Goal: Communication & Community: Answer question/provide support

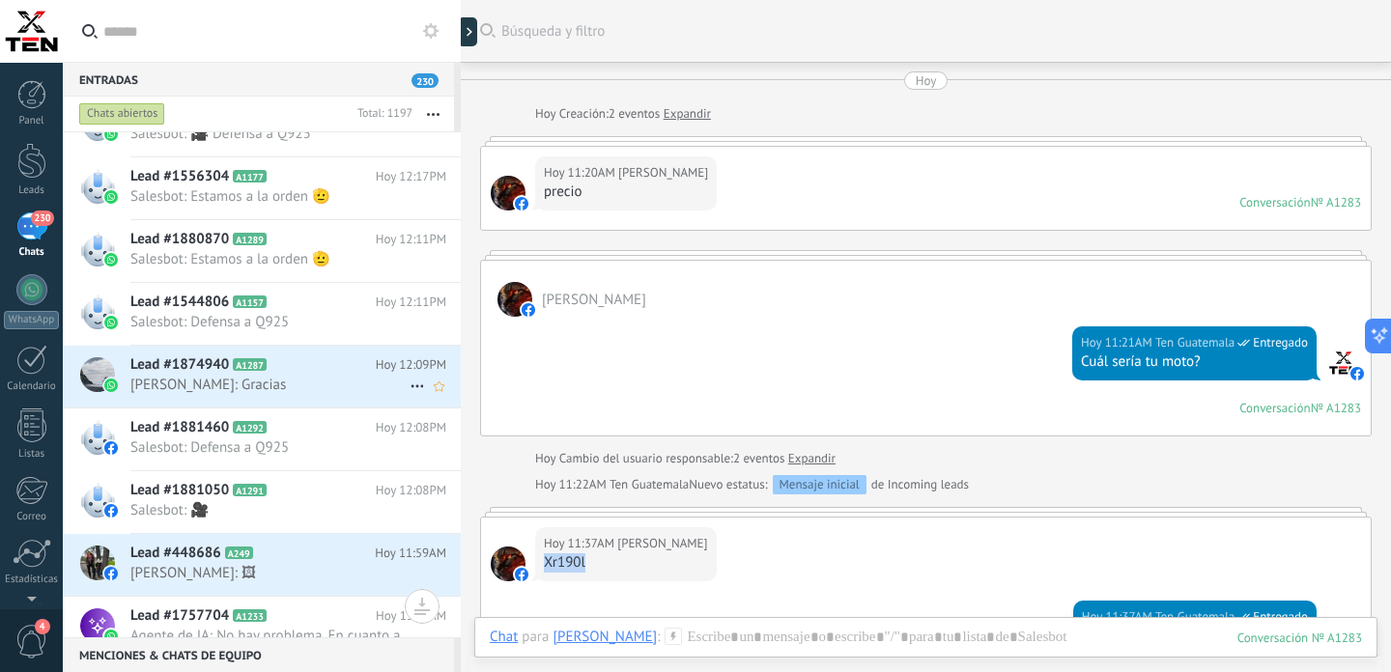
scroll to position [1875, 0]
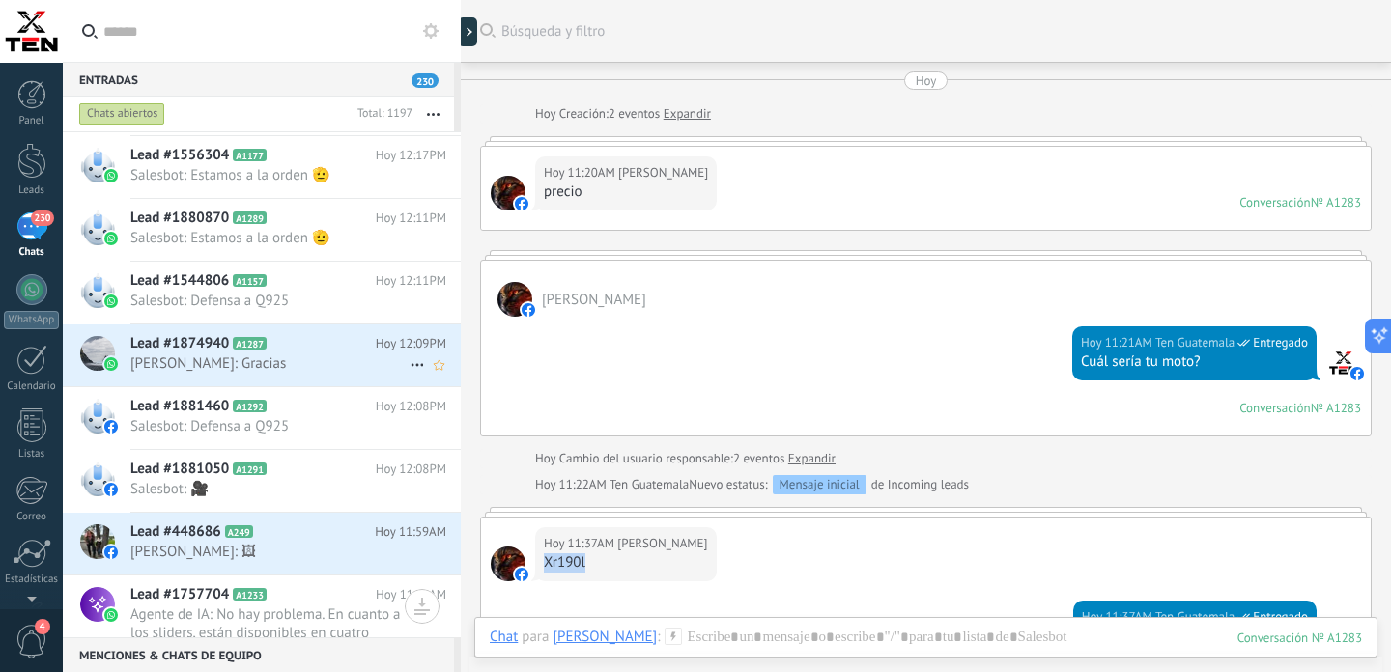
click at [293, 373] on span "[PERSON_NAME]: Gracias" at bounding box center [269, 363] width 279 height 18
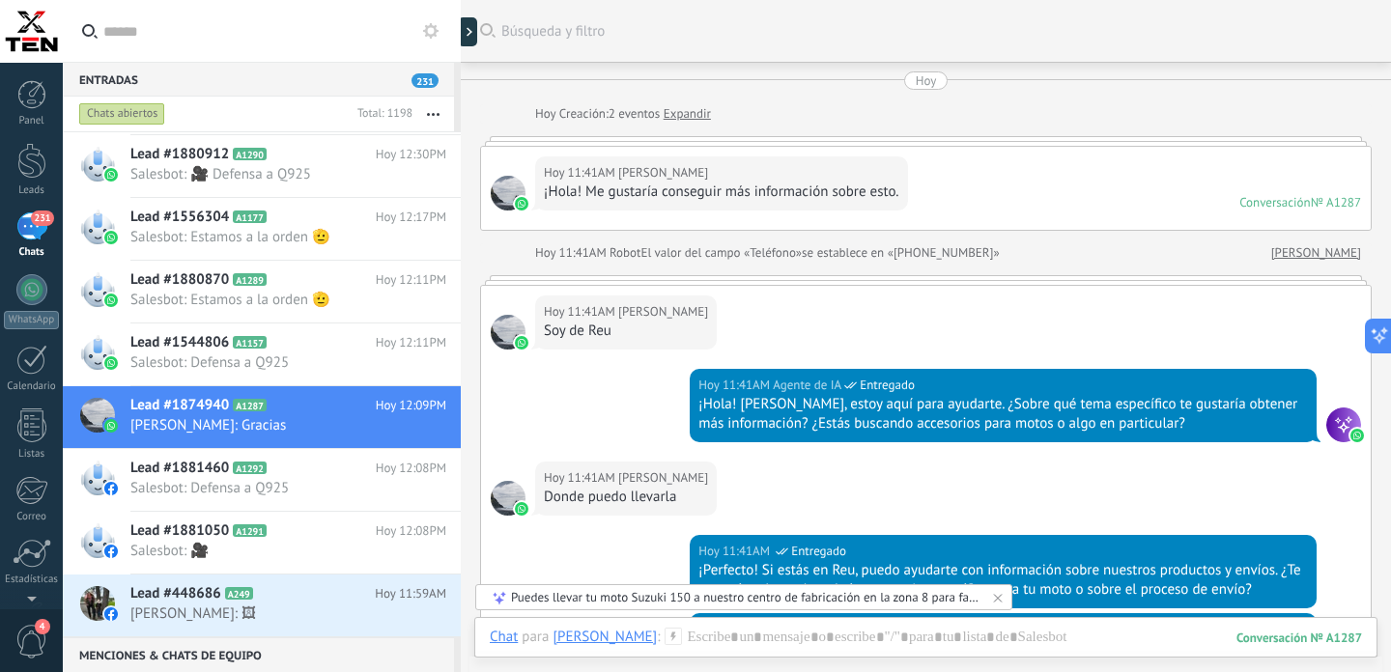
drag, startPoint x: 900, startPoint y: 197, endPoint x: 551, endPoint y: 197, distance: 348.6
click at [551, 197] on div "[DATE] 11:41AM [PERSON_NAME] Signor ¡Hola! Me gustaría conseguir más informació…" at bounding box center [721, 183] width 373 height 54
drag, startPoint x: 545, startPoint y: 194, endPoint x: 900, endPoint y: 206, distance: 355.6
click at [900, 206] on div "[DATE] 11:41AM [PERSON_NAME] Signor ¡Hola! Me gustaría conseguir más informació…" at bounding box center [721, 183] width 373 height 54
copy div "¡Hola! Me gustaría conseguir más información sobre esto."
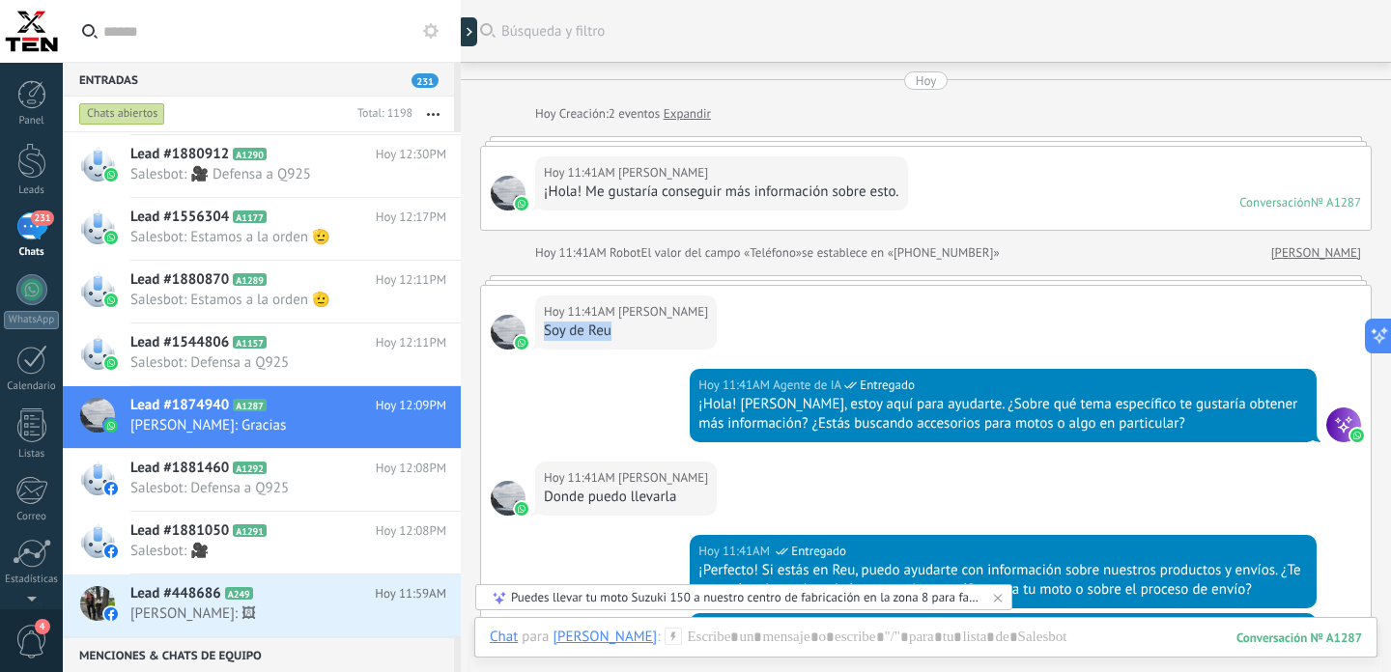
drag, startPoint x: 624, startPoint y: 331, endPoint x: 542, endPoint y: 333, distance: 82.1
click at [541, 332] on div "[DATE] 11:41AM [PERSON_NAME] Soy de Reu" at bounding box center [626, 322] width 182 height 54
copy div "Soy de Reu"
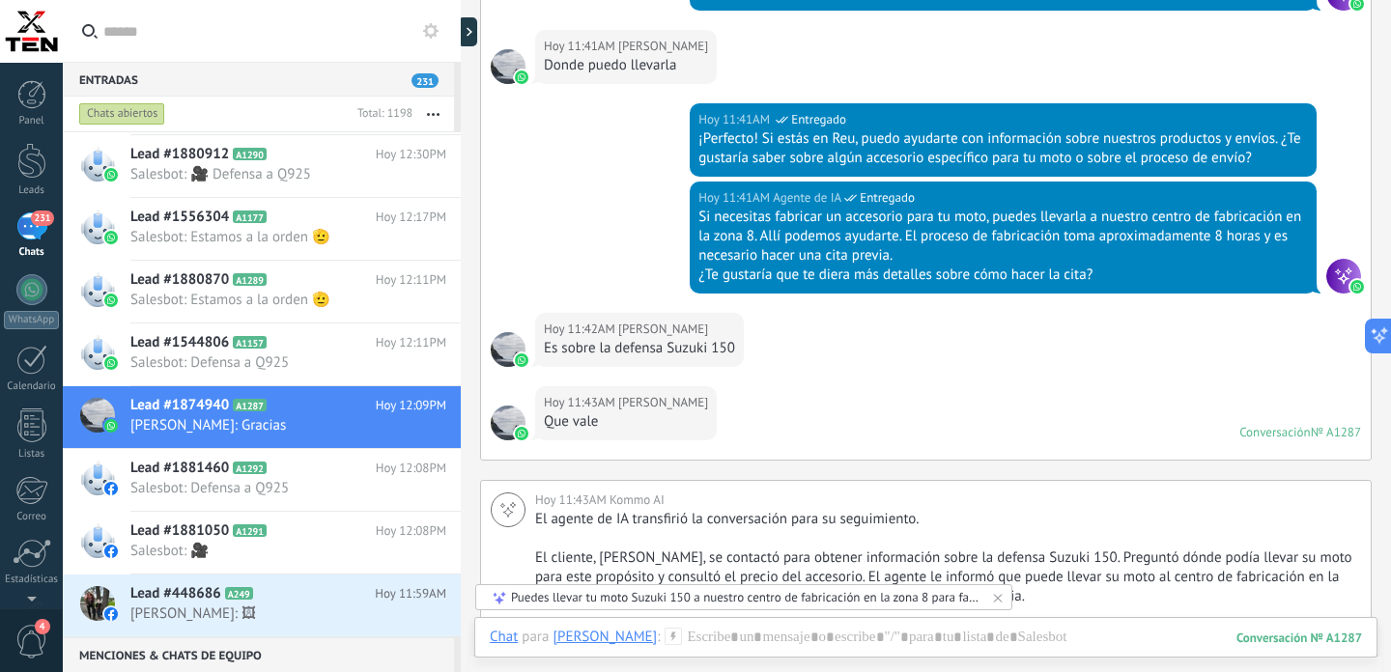
scroll to position [456, 0]
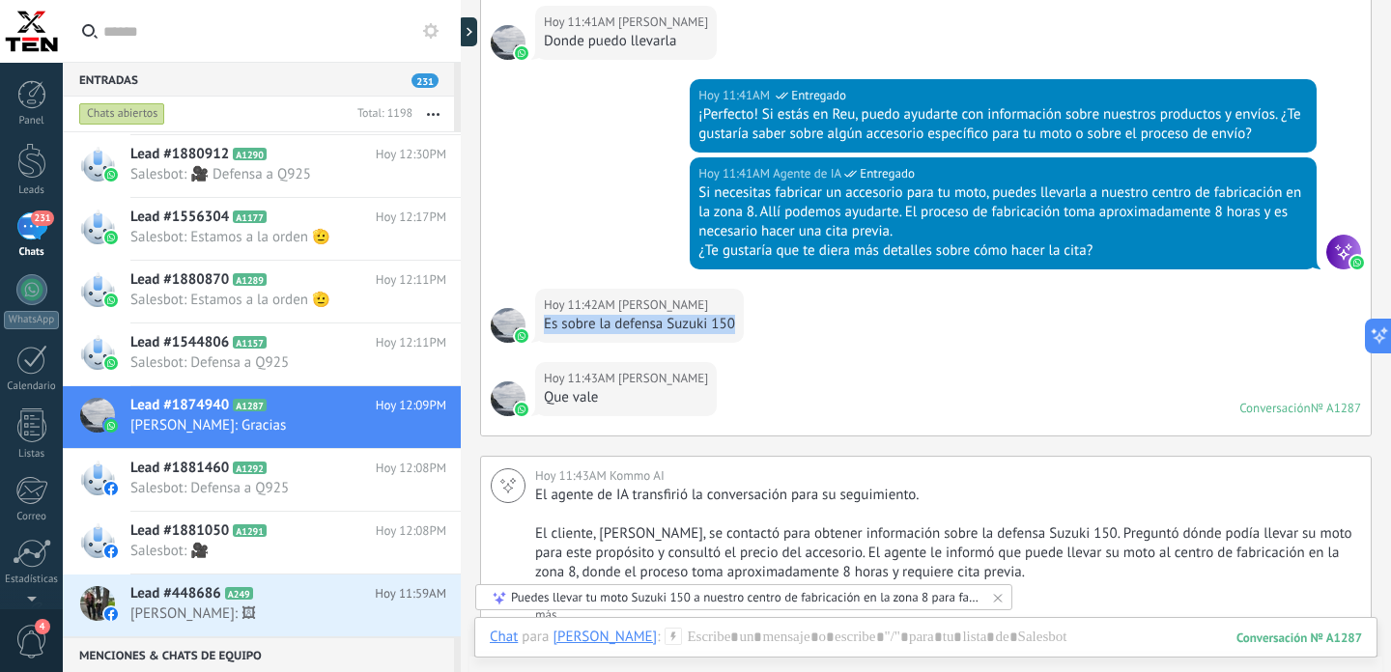
drag, startPoint x: 735, startPoint y: 330, endPoint x: 546, endPoint y: 324, distance: 189.4
click at [546, 324] on div "Es sobre la defensa Suzuki 150" at bounding box center [639, 324] width 191 height 19
copy div "Es sobre la defensa Suzuki 150"
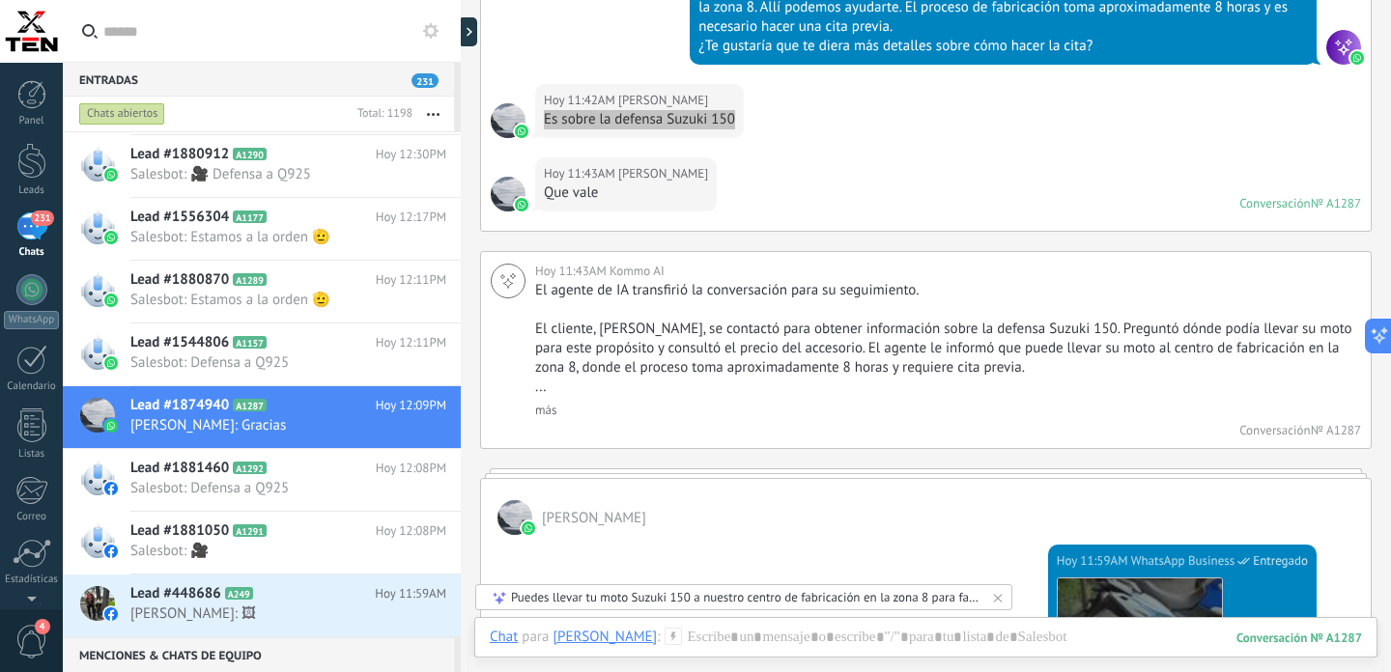
scroll to position [656, 0]
